Goal: Information Seeking & Learning: Learn about a topic

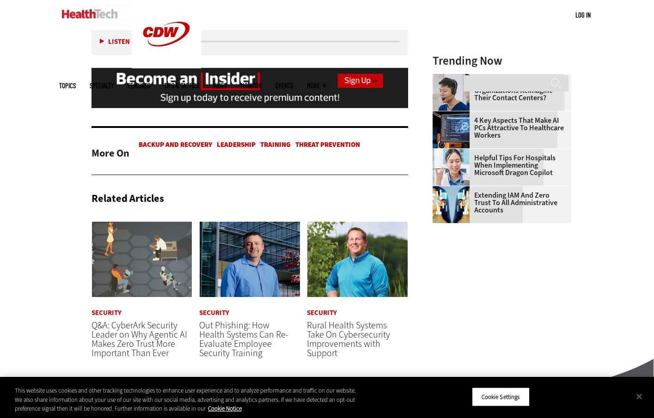
scroll to position [1476, 0]
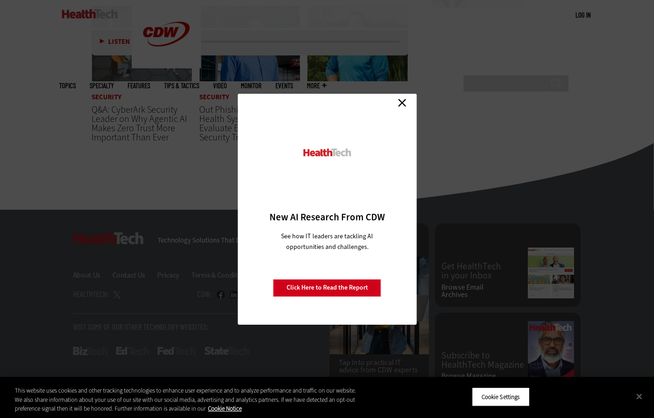
click at [402, 113] on div "Close New AI Research From CDW See how IT leaders are tackling AI opportunities…" at bounding box center [327, 209] width 179 height 231
click at [402, 100] on link "Close" at bounding box center [402, 103] width 14 height 14
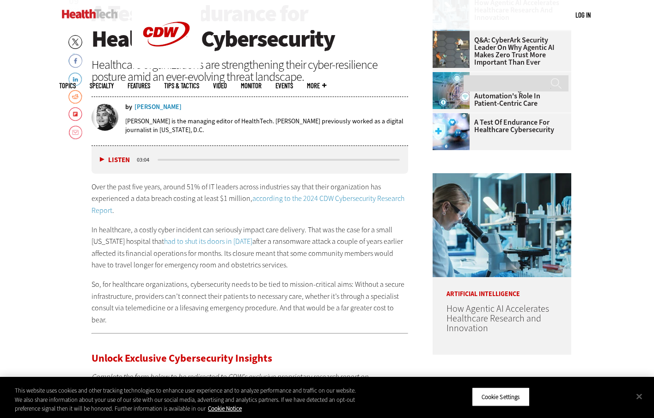
scroll to position [0, 0]
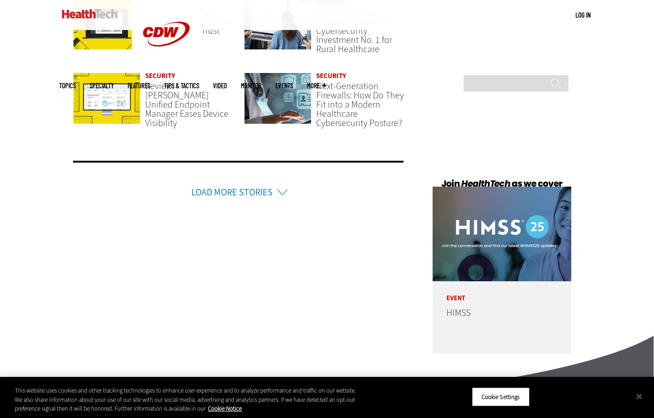
scroll to position [2082, 0]
